Goal: Find specific page/section: Find specific page/section

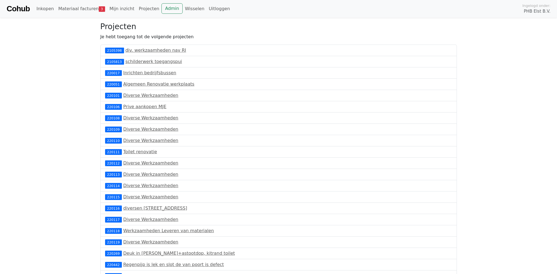
click at [16, 6] on link "Cohub" at bounding box center [18, 8] width 23 height 13
click at [13, 8] on link "Cohub" at bounding box center [18, 8] width 23 height 13
click at [88, 7] on link "Materiaal facturen 3" at bounding box center [81, 8] width 51 height 11
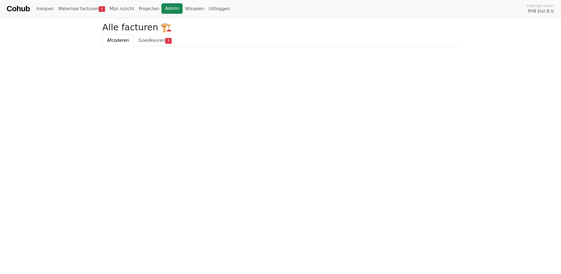
click at [164, 7] on link "Admin" at bounding box center [172, 8] width 21 height 10
